Goal: Information Seeking & Learning: Find specific fact

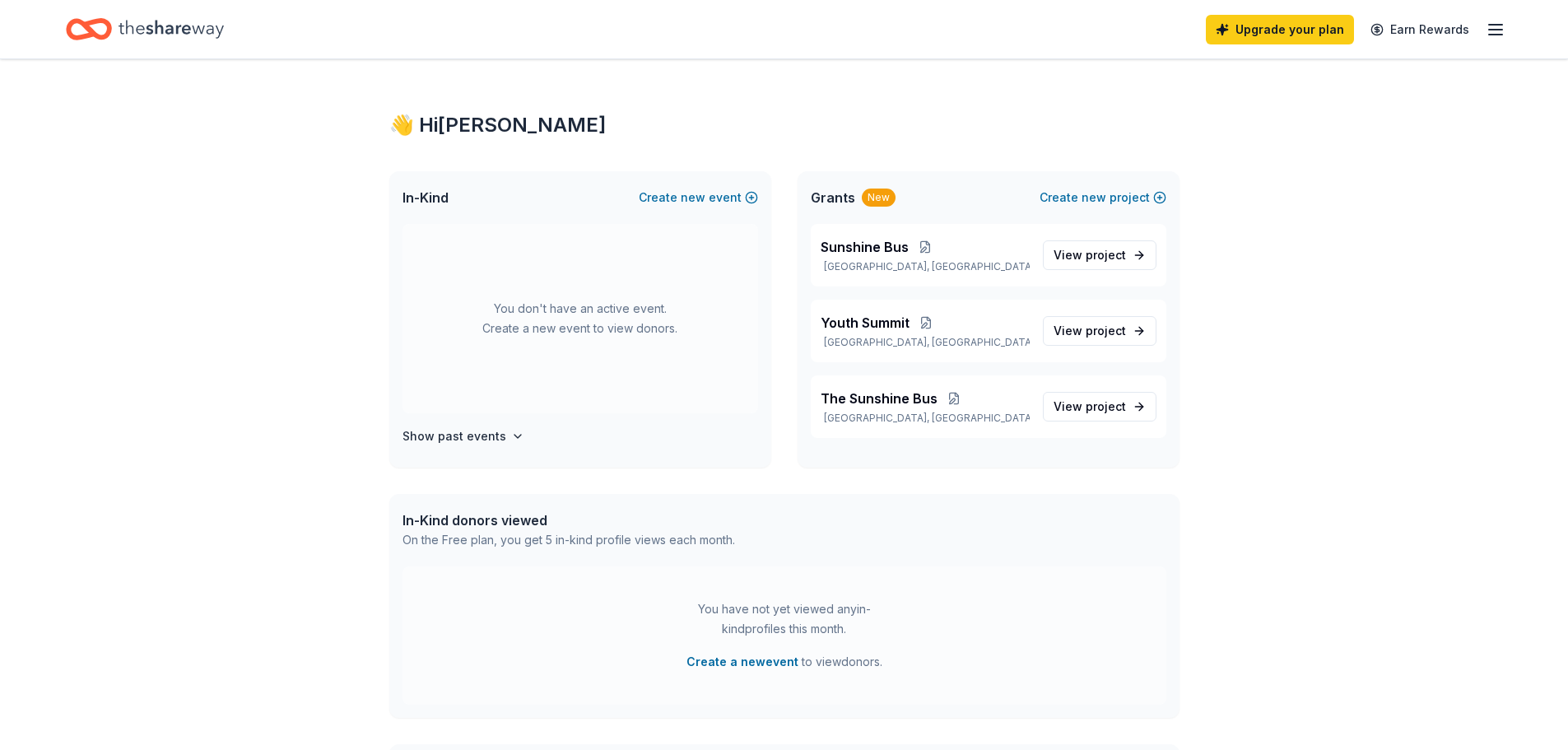
click at [836, 201] on span "Grants" at bounding box center [833, 197] width 44 height 20
click at [1102, 259] on span "project" at bounding box center [1106, 254] width 40 height 14
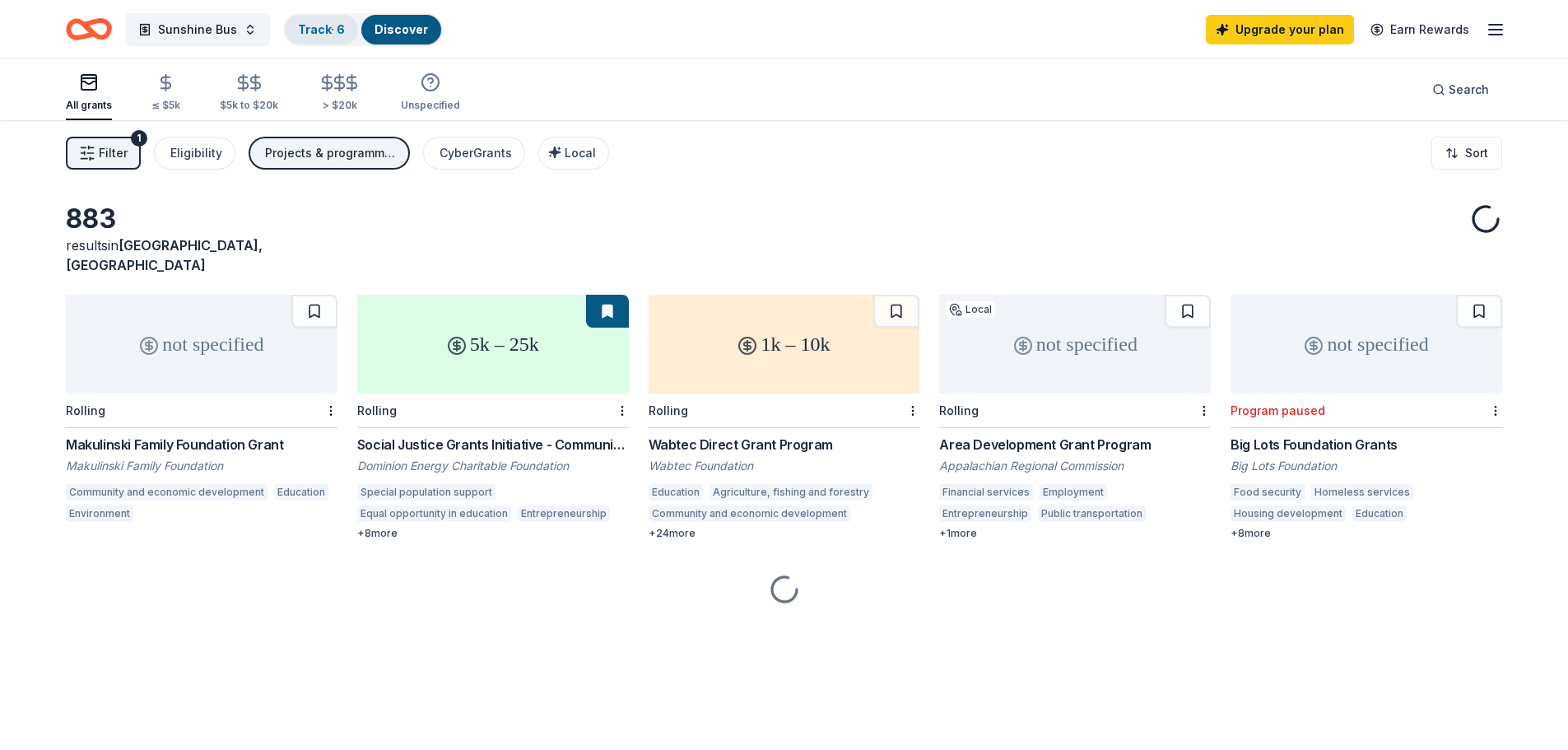
click at [314, 33] on link "Track · 6" at bounding box center [321, 29] width 47 height 14
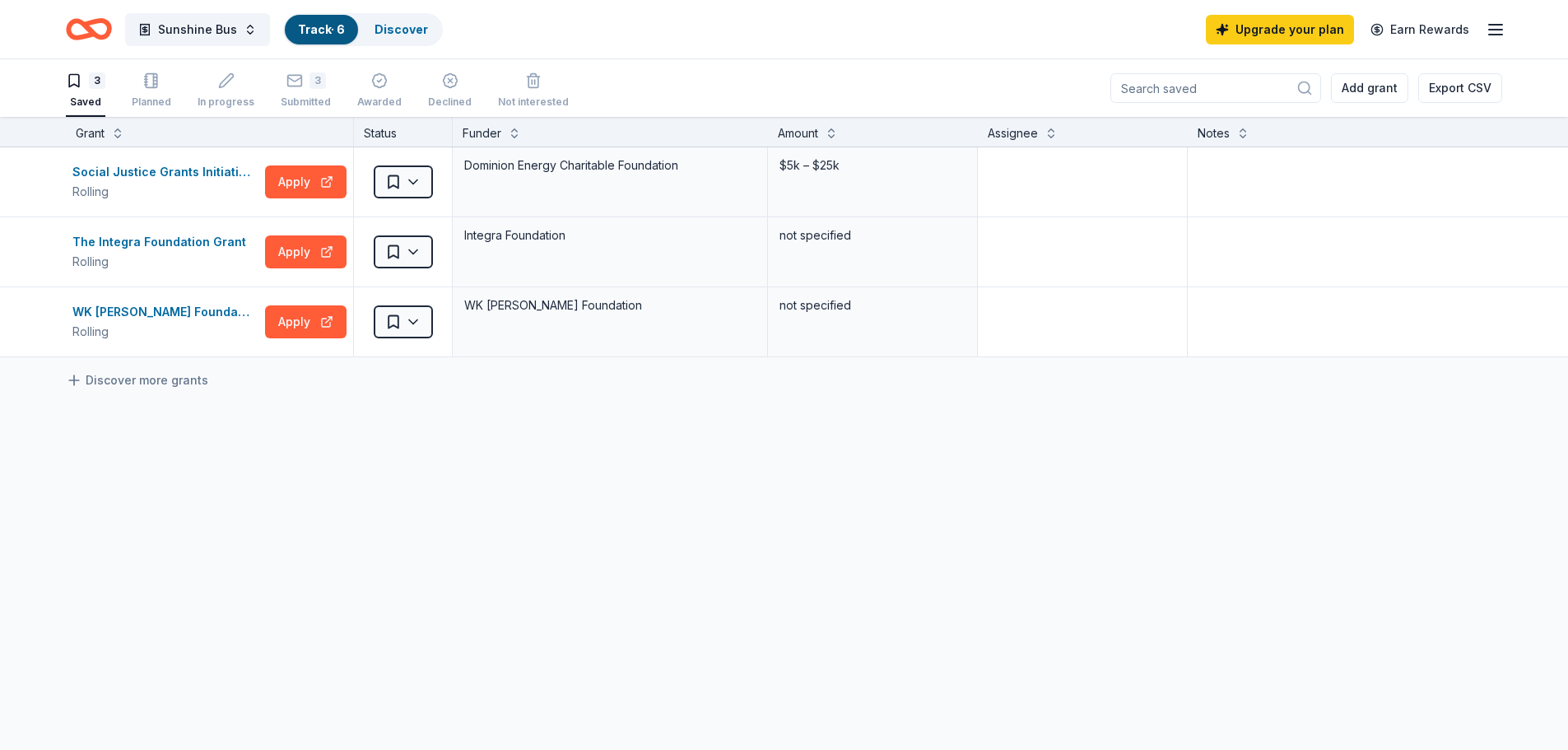
click at [1235, 90] on input at bounding box center [1215, 88] width 211 height 30
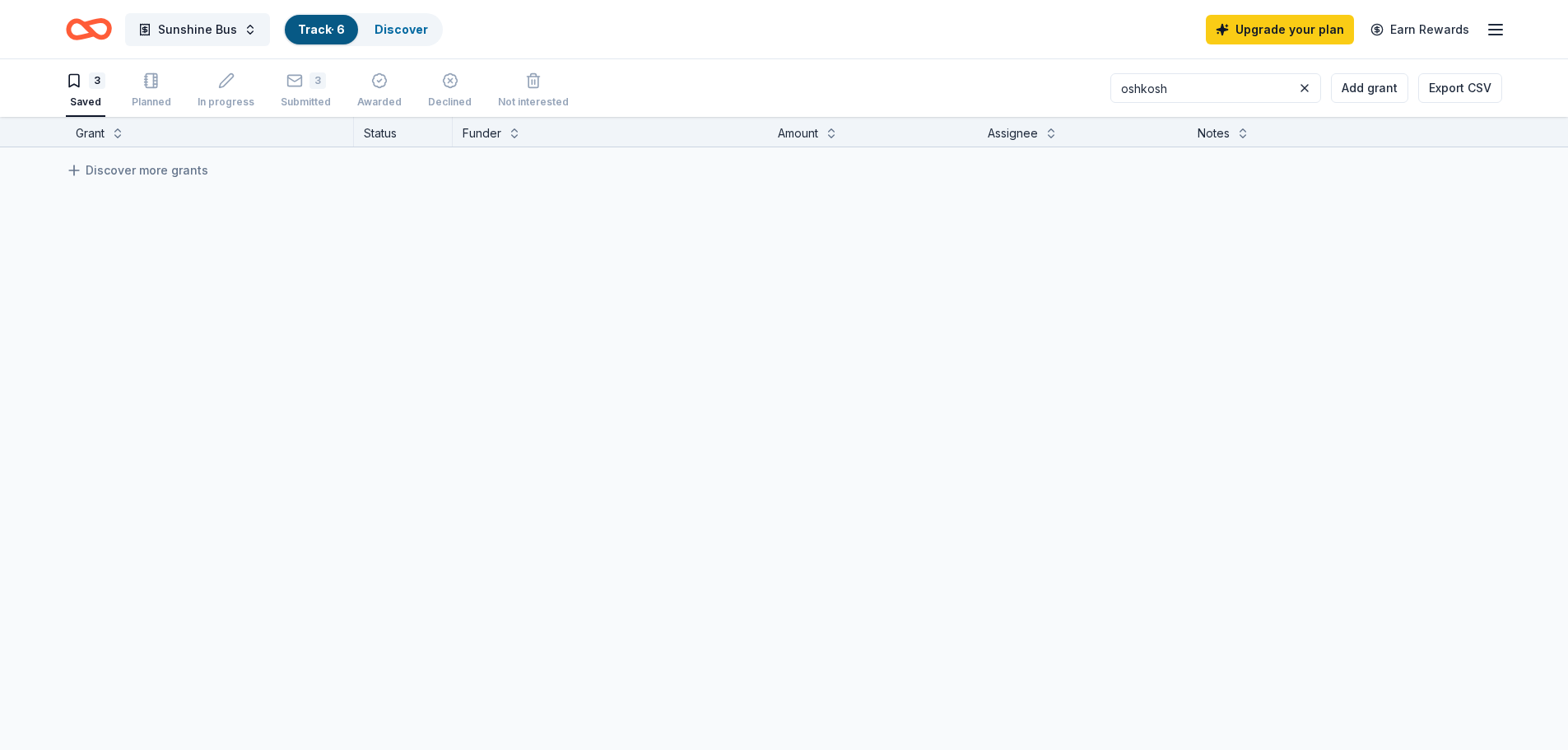
type input "oshkosh"
click at [1265, 93] on input "oshkosh" at bounding box center [1215, 88] width 211 height 30
click at [311, 89] on div "3 Submitted" at bounding box center [305, 90] width 50 height 36
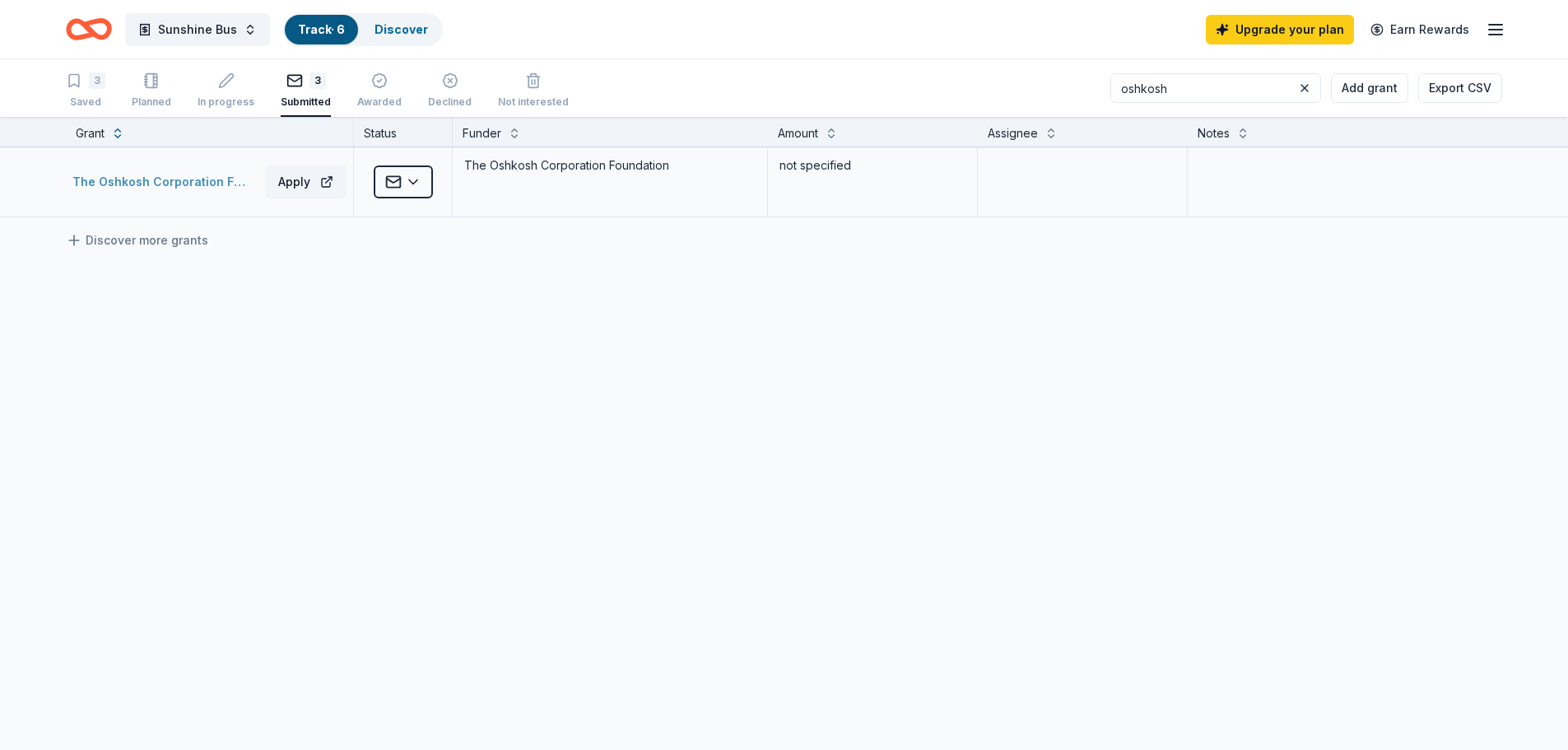
click at [175, 186] on div "The Oshkosh Corporation Foundation Grant" at bounding box center [166, 182] width 186 height 20
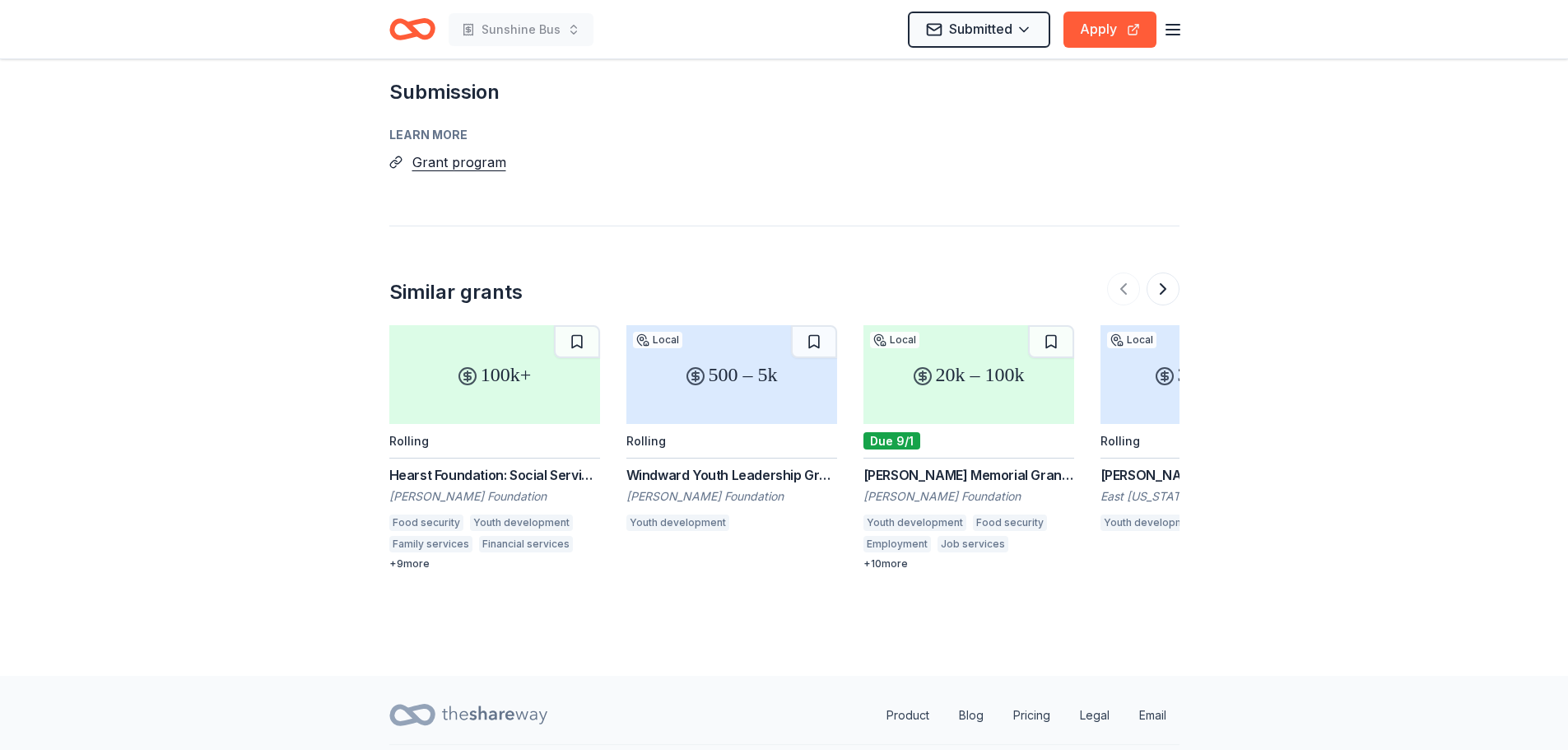
scroll to position [1840, 0]
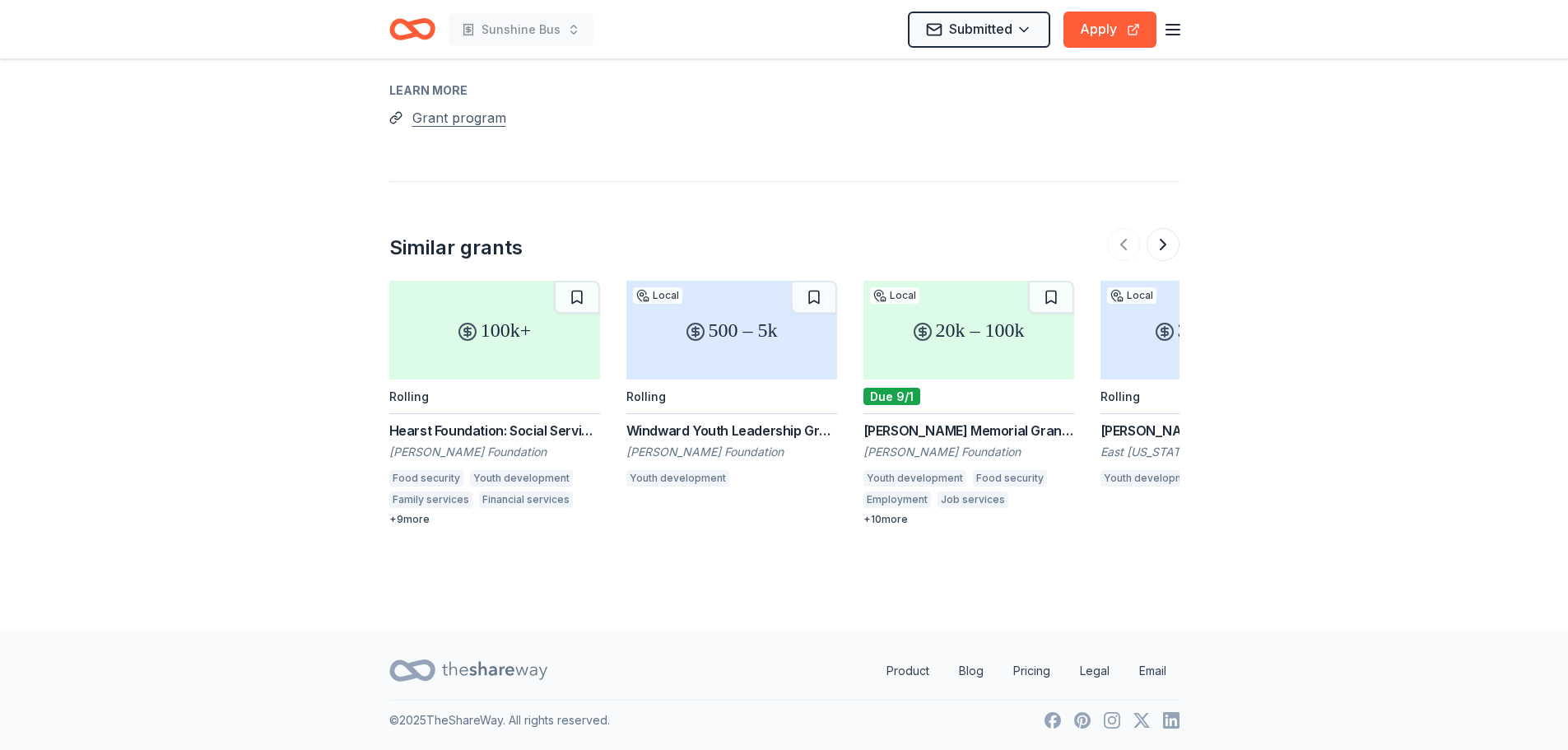
click at [433, 120] on button "Grant program" at bounding box center [459, 117] width 94 height 21
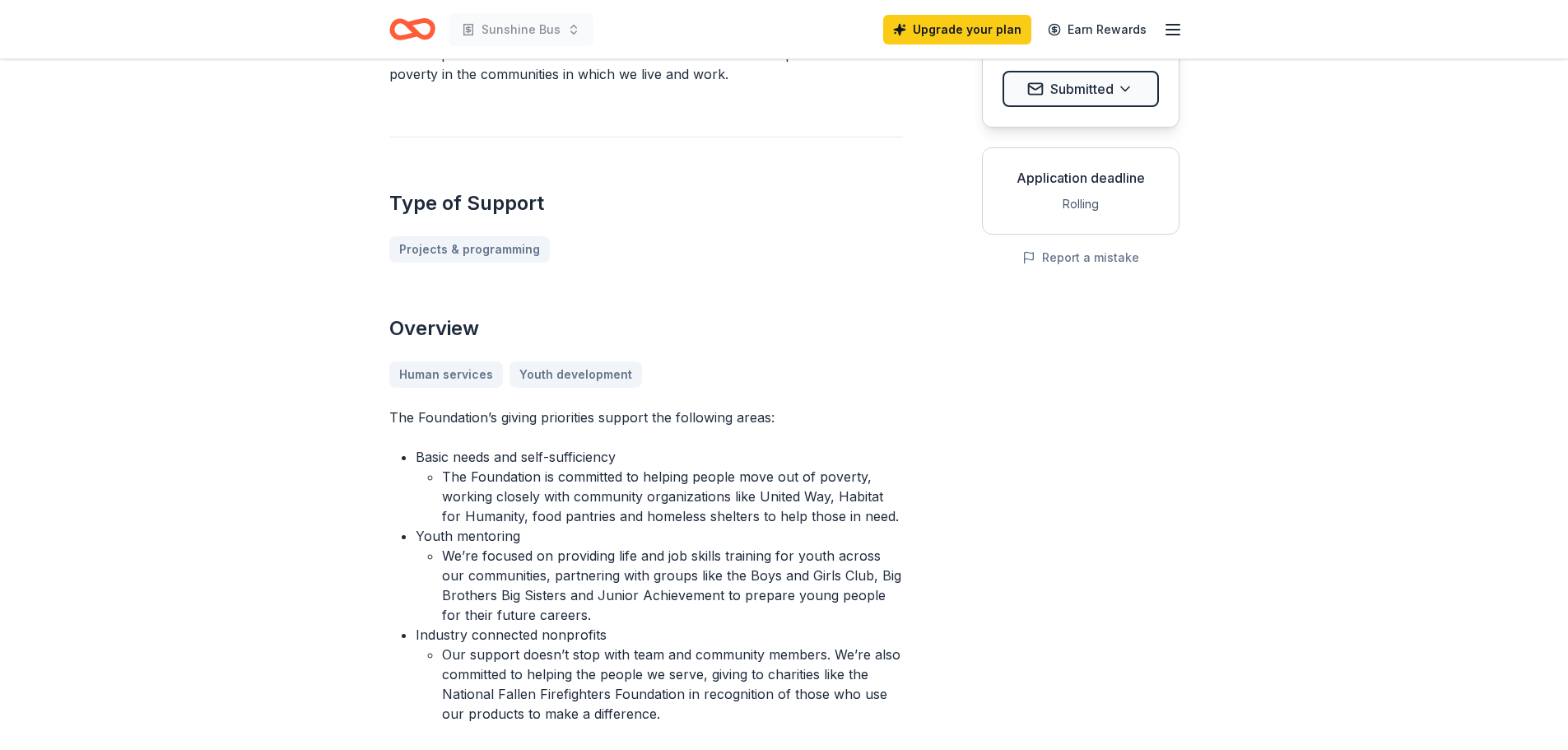
scroll to position [247, 0]
